Goal: Task Accomplishment & Management: Use online tool/utility

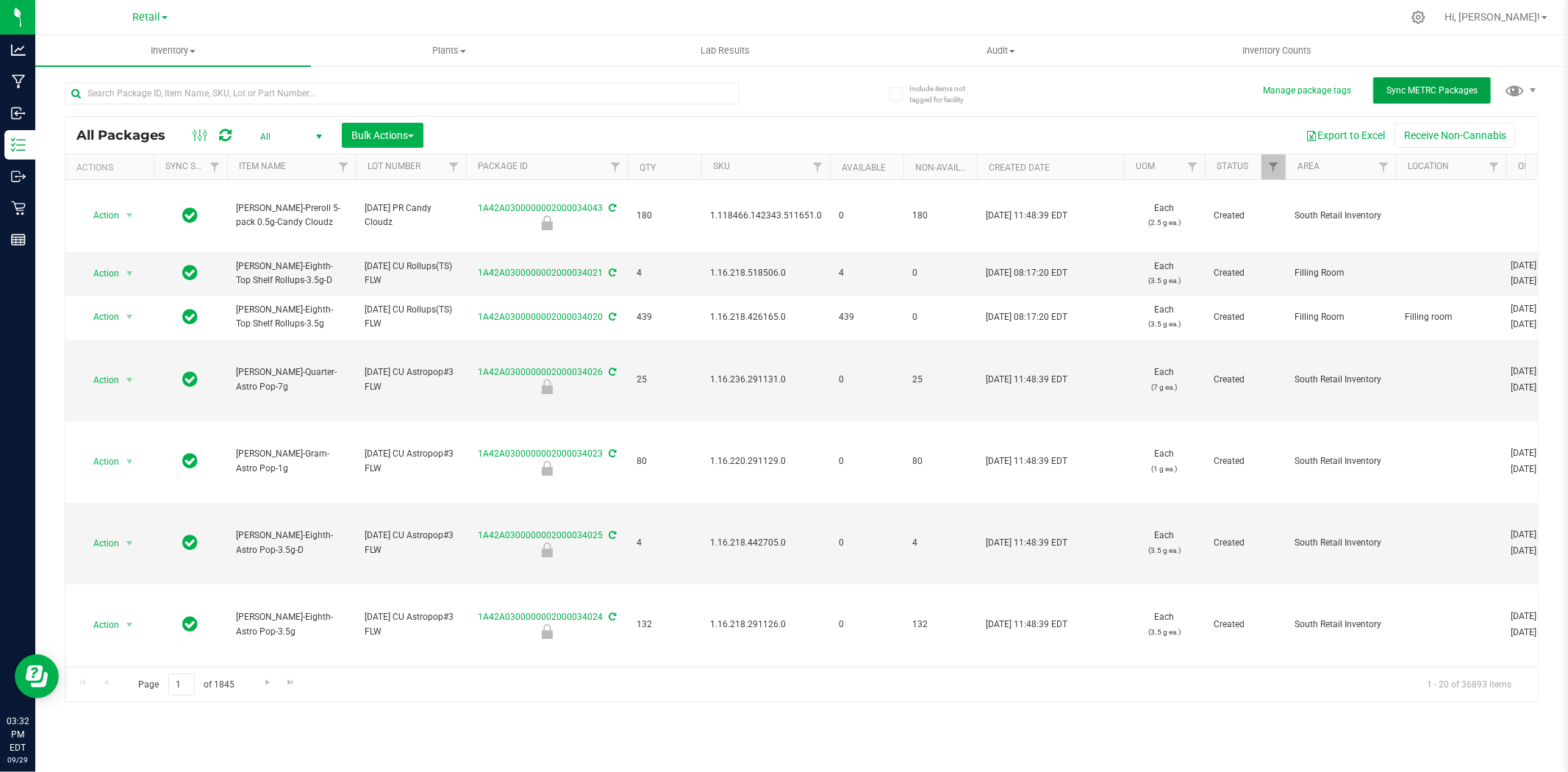
click at [1423, 96] on button "Sync METRC Packages" at bounding box center [1431, 90] width 117 height 27
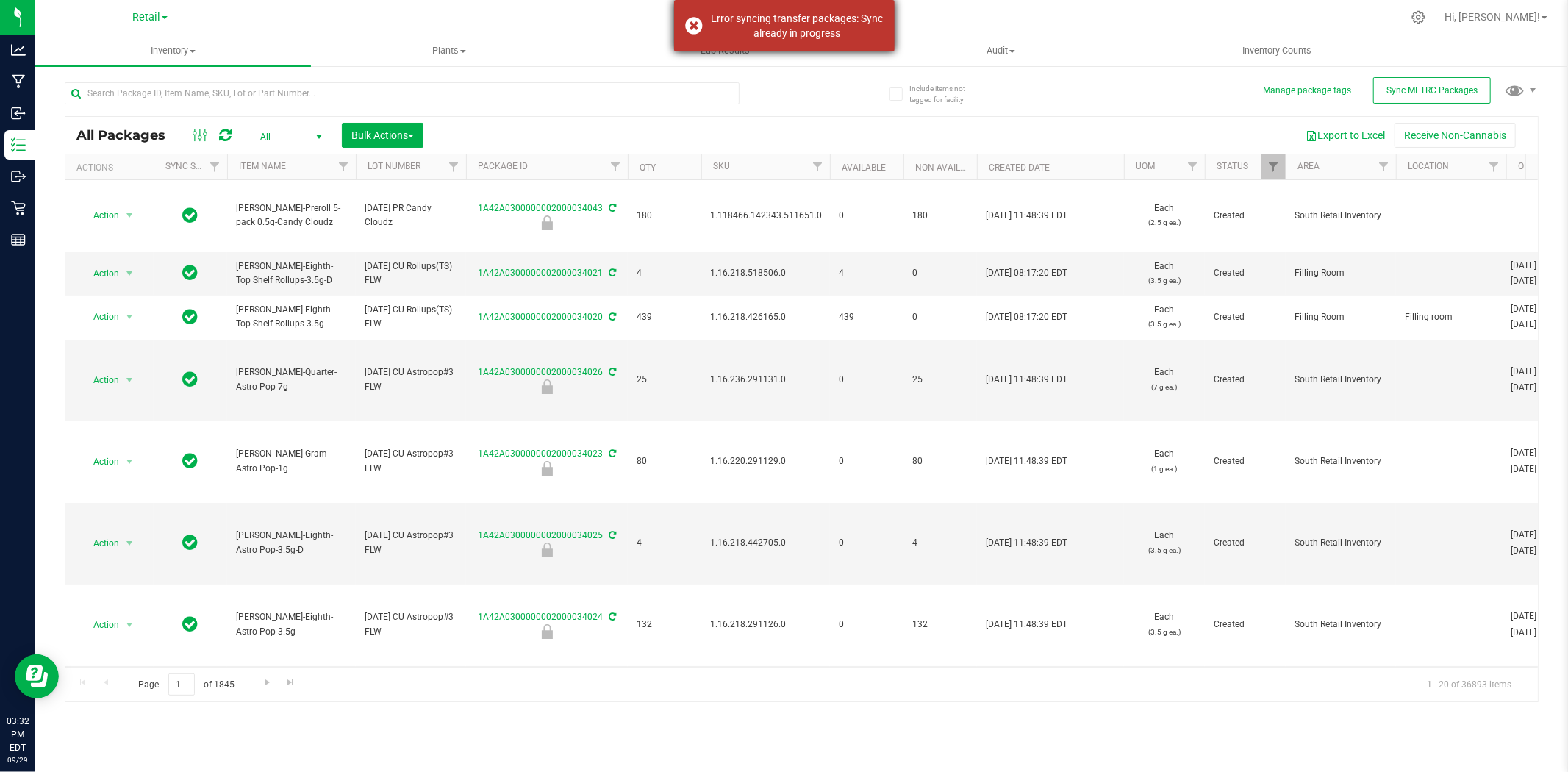
click at [787, 14] on div "Error syncing transfer packages: Sync already in progress" at bounding box center [796, 26] width 173 height 30
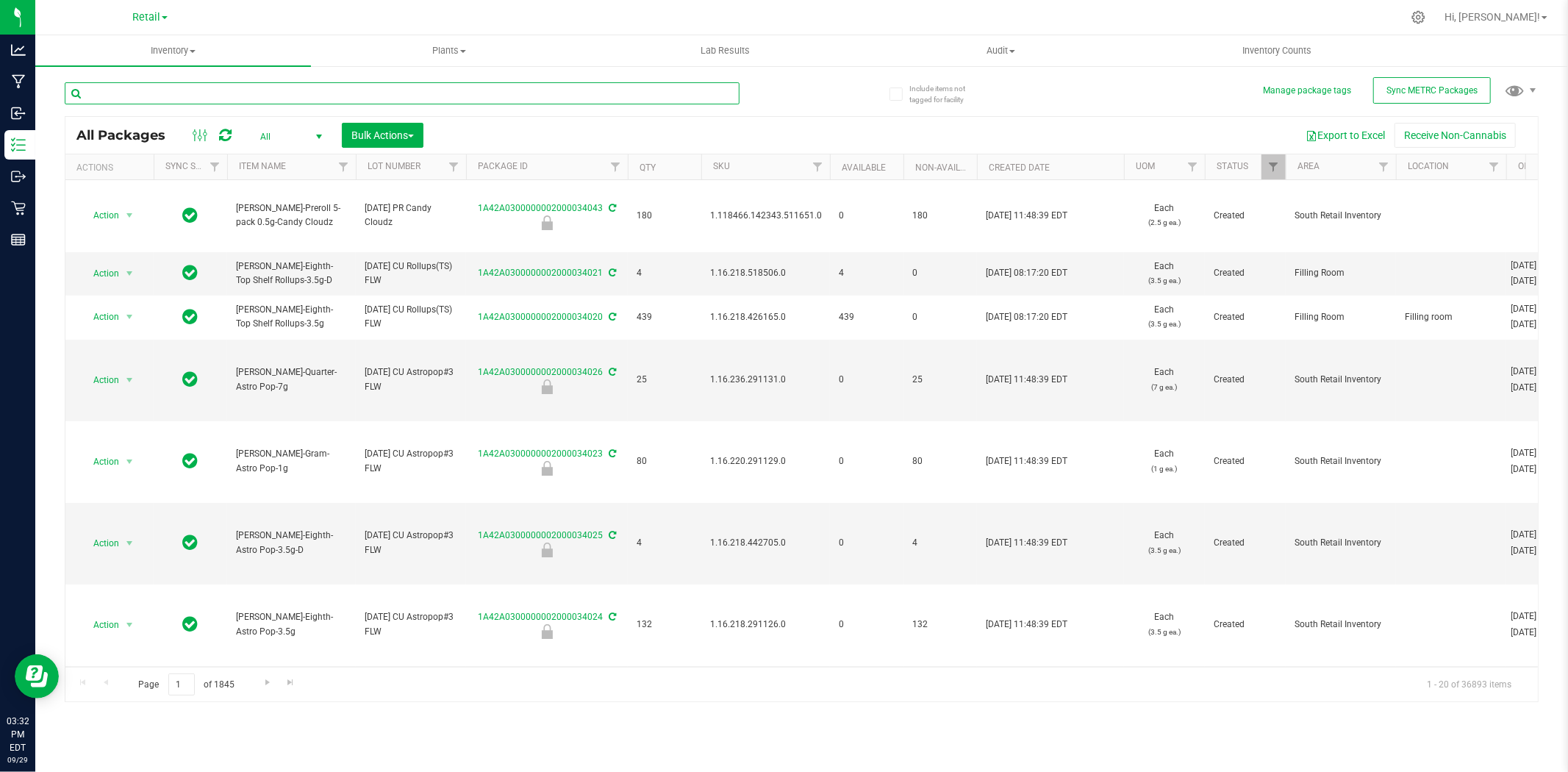
click at [593, 88] on input "text" at bounding box center [402, 92] width 675 height 22
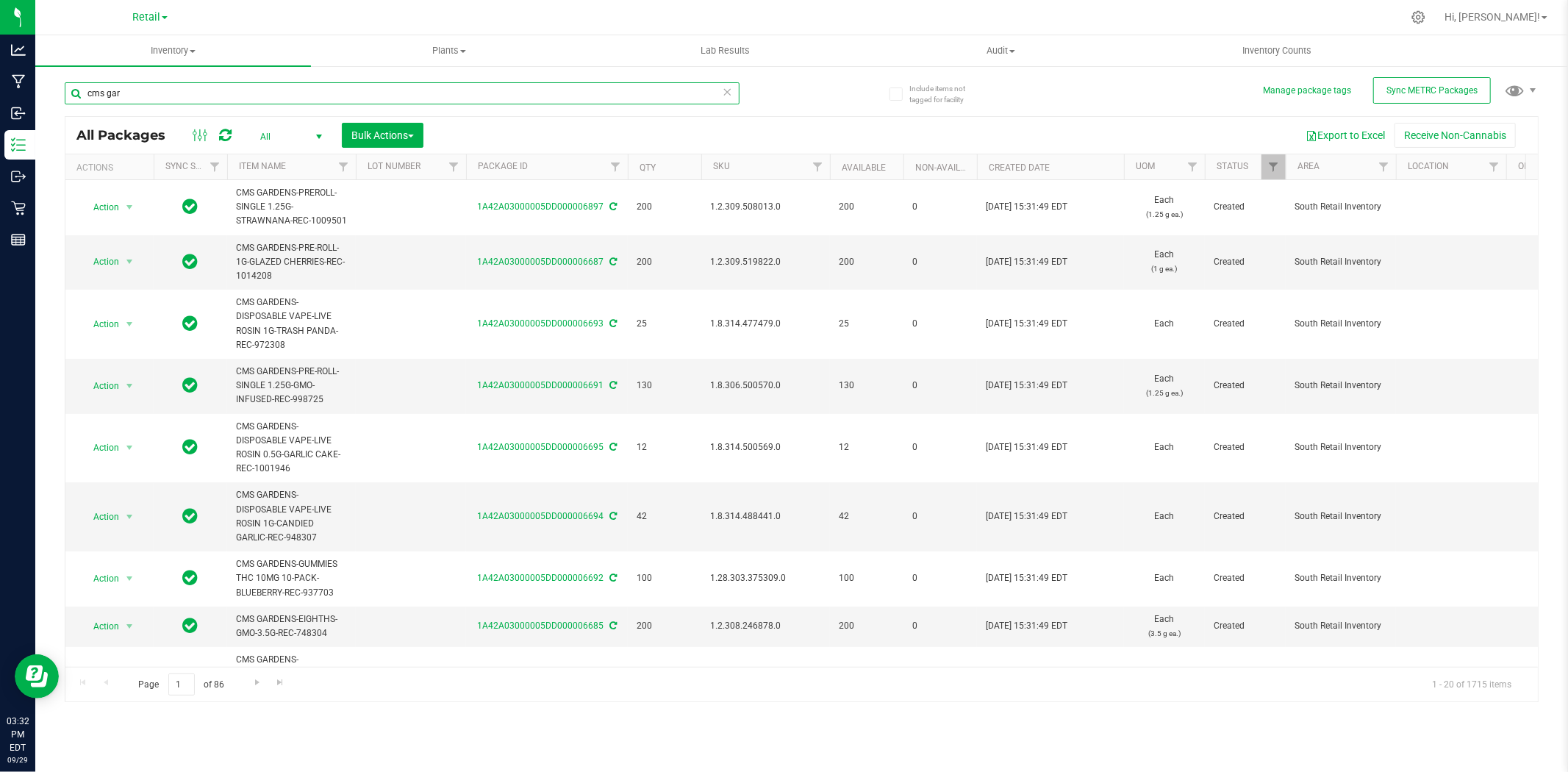
type input "cms gar"
click at [728, 92] on icon at bounding box center [727, 91] width 10 height 18
